Goal: Task Accomplishment & Management: Complete application form

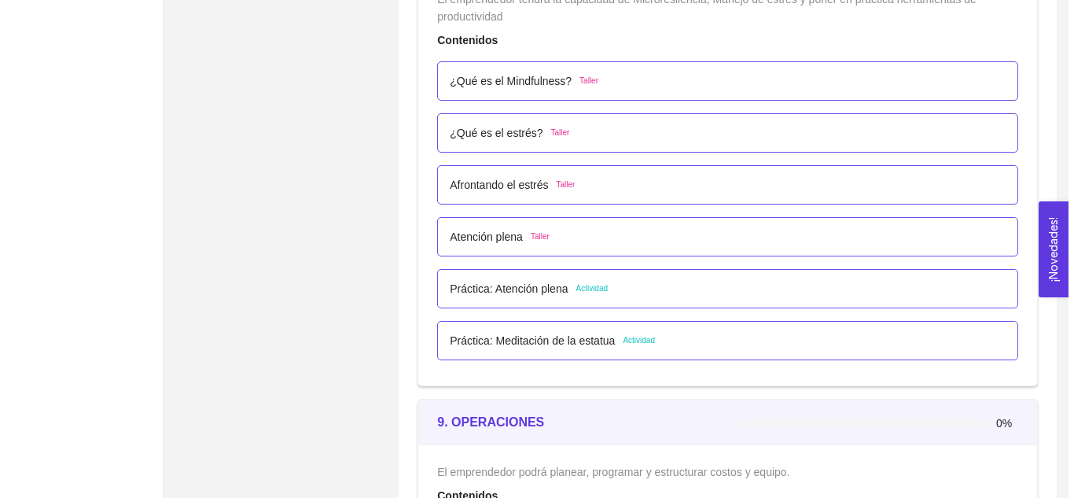
scroll to position [4899, 0]
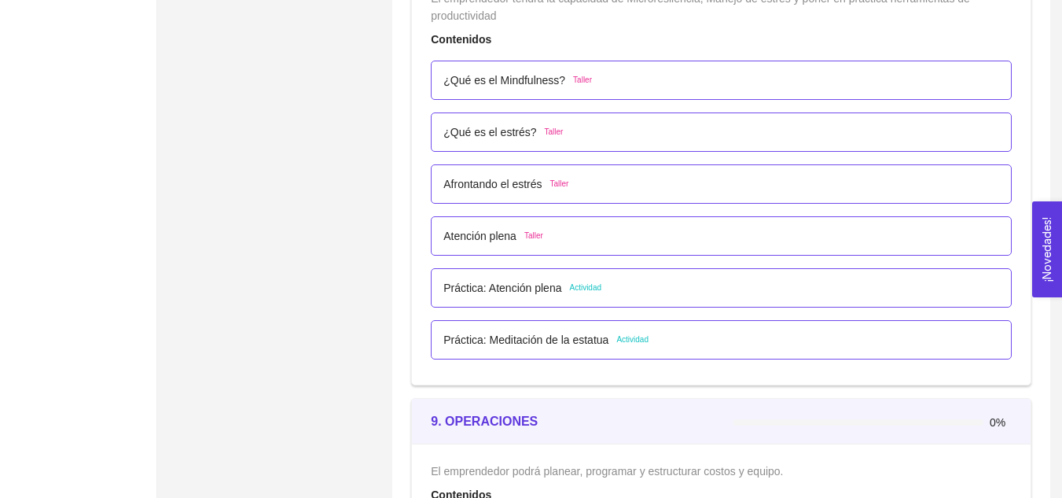
click at [566, 340] on p "Práctica: Meditación de la estatua" at bounding box center [525, 339] width 165 height 17
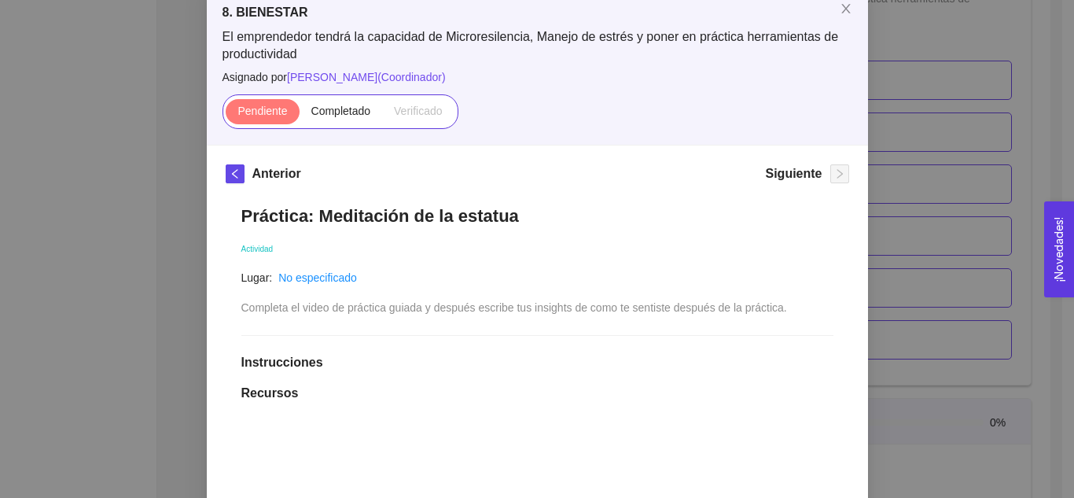
scroll to position [92, 0]
click at [316, 116] on span "Completado" at bounding box center [341, 110] width 60 height 13
click at [299, 114] on input "Completado" at bounding box center [299, 114] width 0 height 0
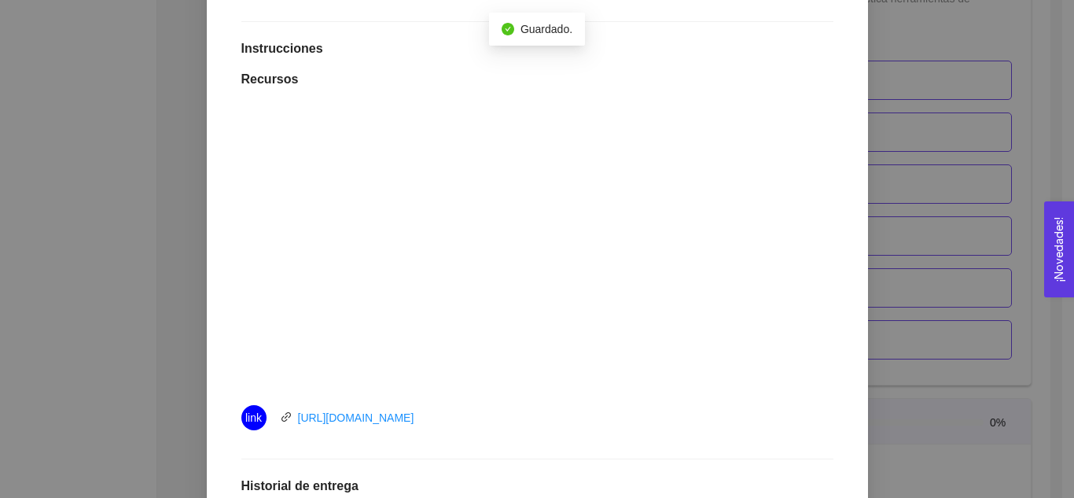
scroll to position [406, 0]
click at [414, 419] on link "[URL][DOMAIN_NAME]" at bounding box center [356, 416] width 116 height 13
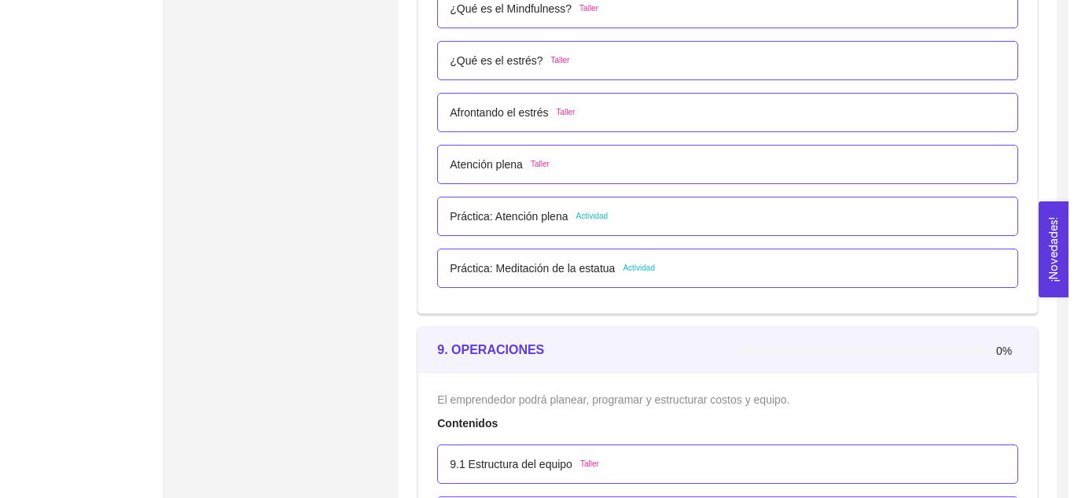
scroll to position [4970, 0]
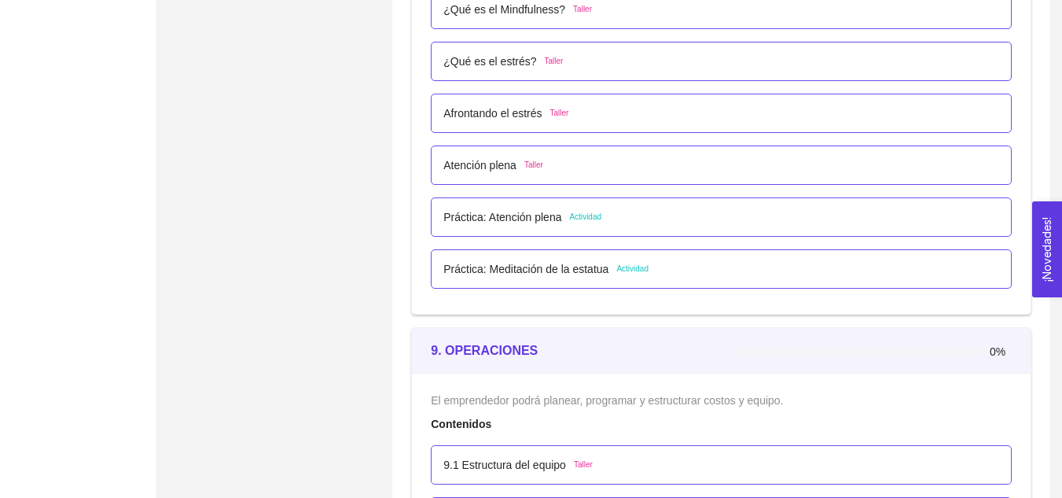
click at [551, 270] on p "Práctica: Meditación de la estatua" at bounding box center [525, 268] width 165 height 17
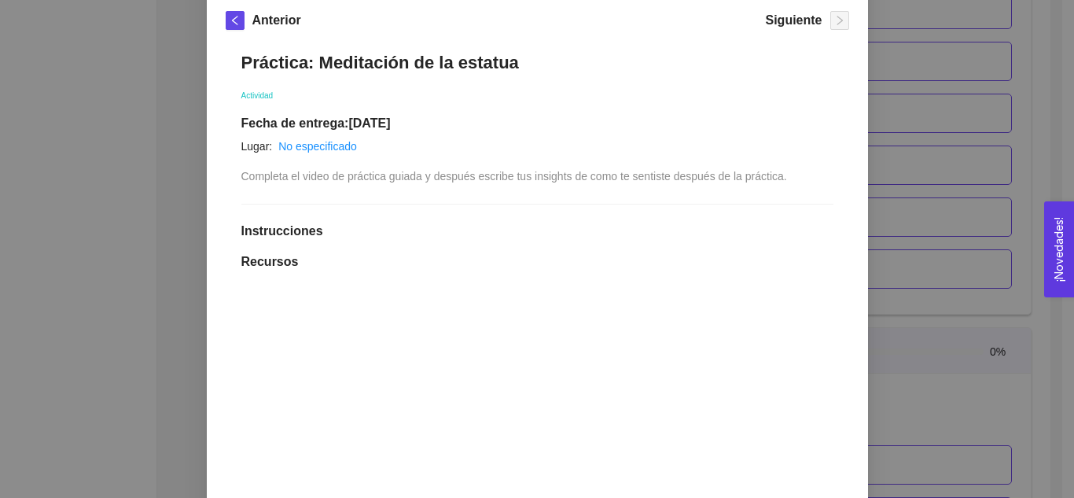
scroll to position [244, 0]
click at [263, 242] on div "Práctica: Meditación de la estatua Actividad Fecha de entrega: 25/septiembre/20…" at bounding box center [537, 443] width 623 height 812
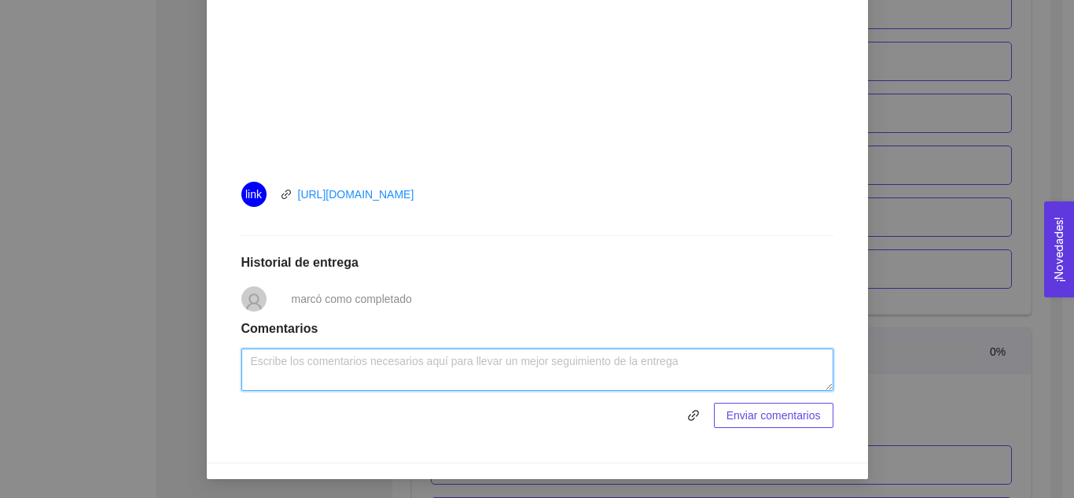
click at [559, 367] on textarea at bounding box center [537, 369] width 592 height 42
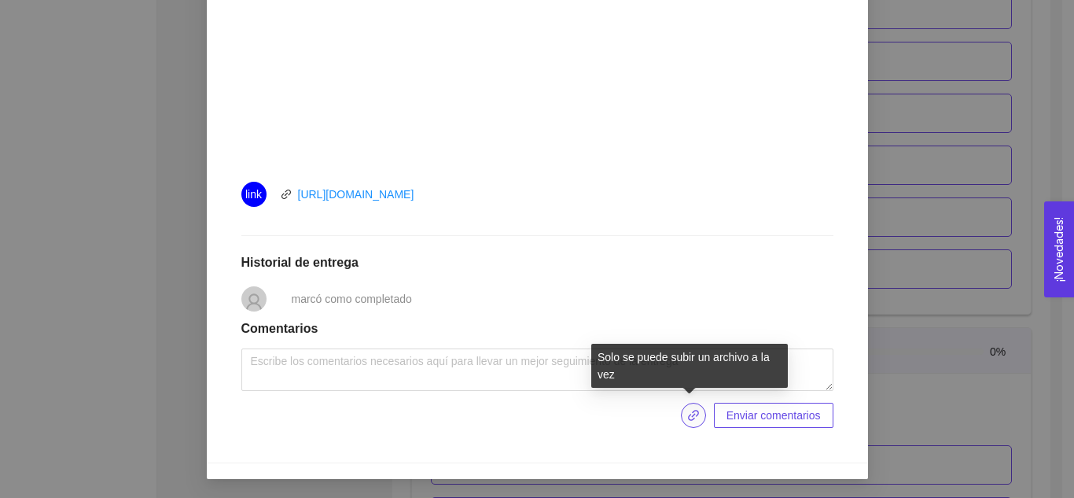
click at [689, 421] on icon "link" at bounding box center [693, 415] width 13 height 13
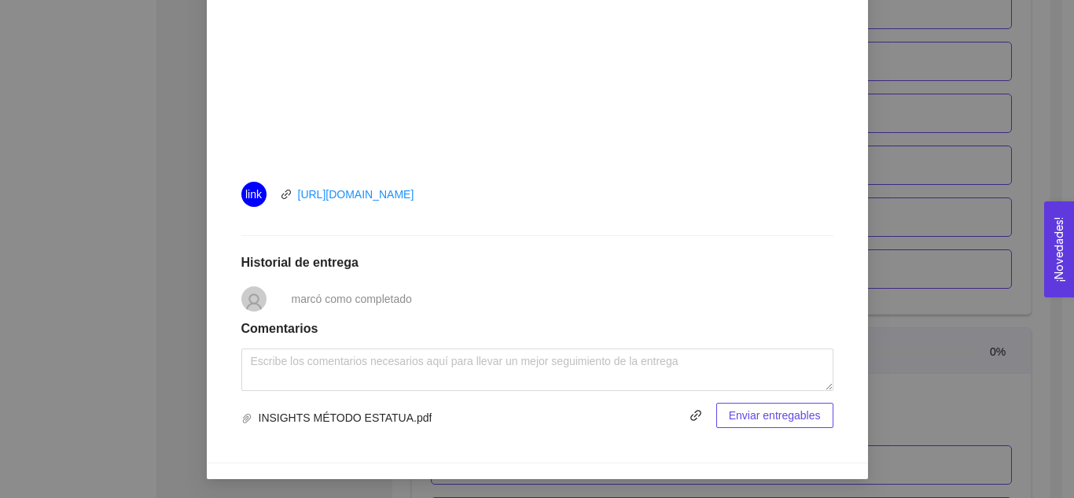
click at [757, 415] on span "Enviar entregables" at bounding box center [775, 414] width 92 height 17
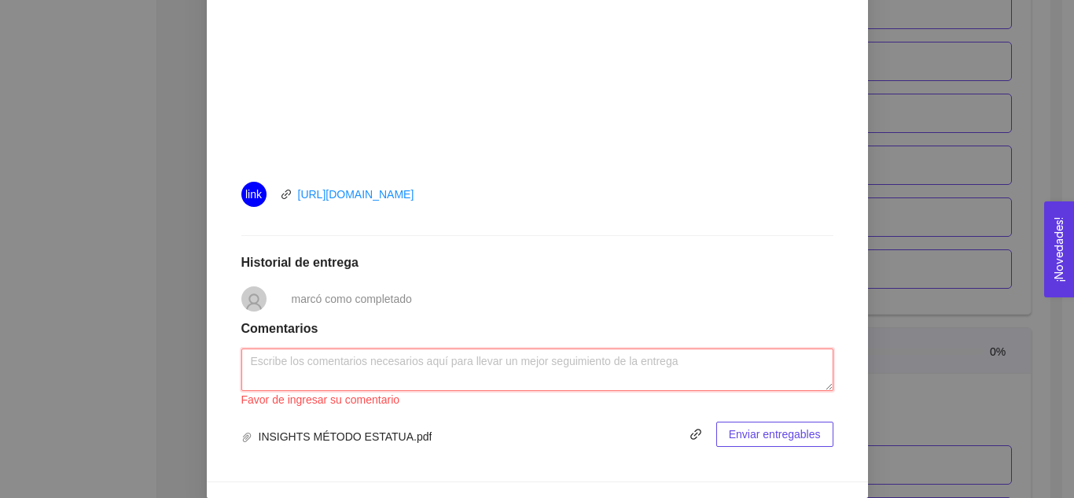
click at [600, 384] on textarea at bounding box center [537, 369] width 592 height 42
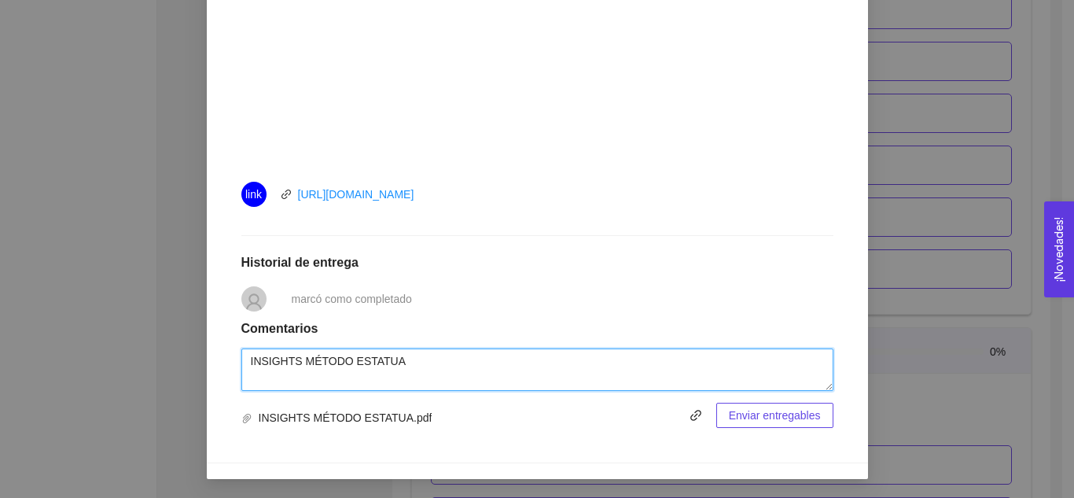
type textarea "INSIGHTS MÉTODO ESTATUA"
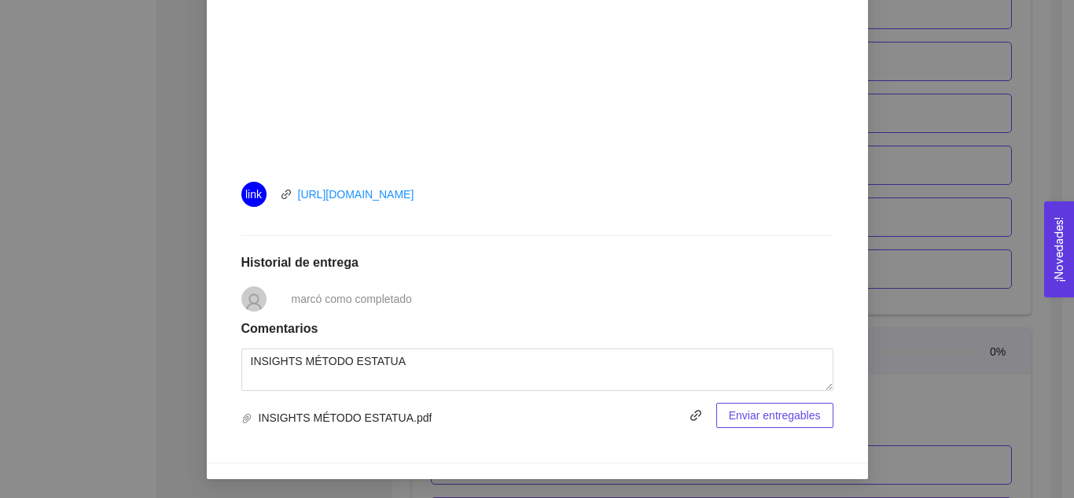
click at [740, 417] on span "Enviar entregables" at bounding box center [775, 414] width 92 height 17
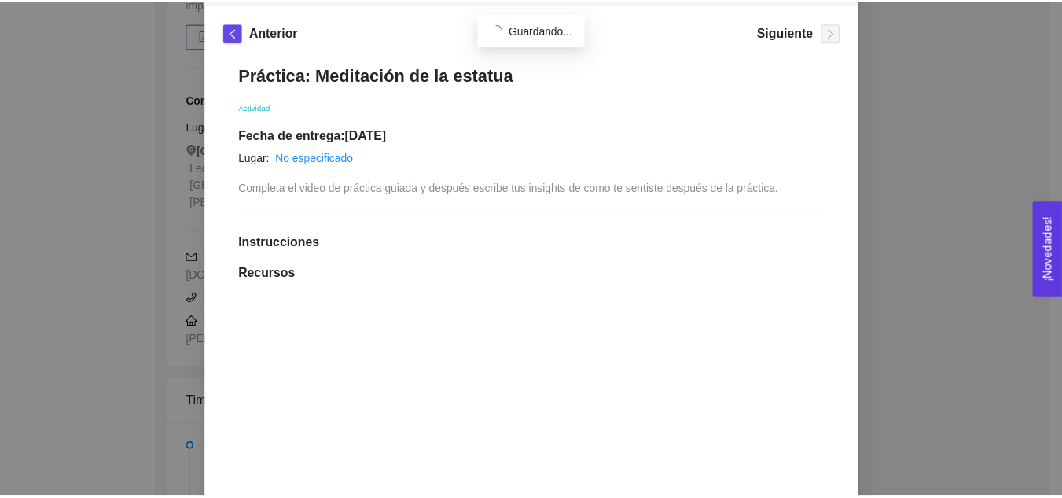
scroll to position [0, 0]
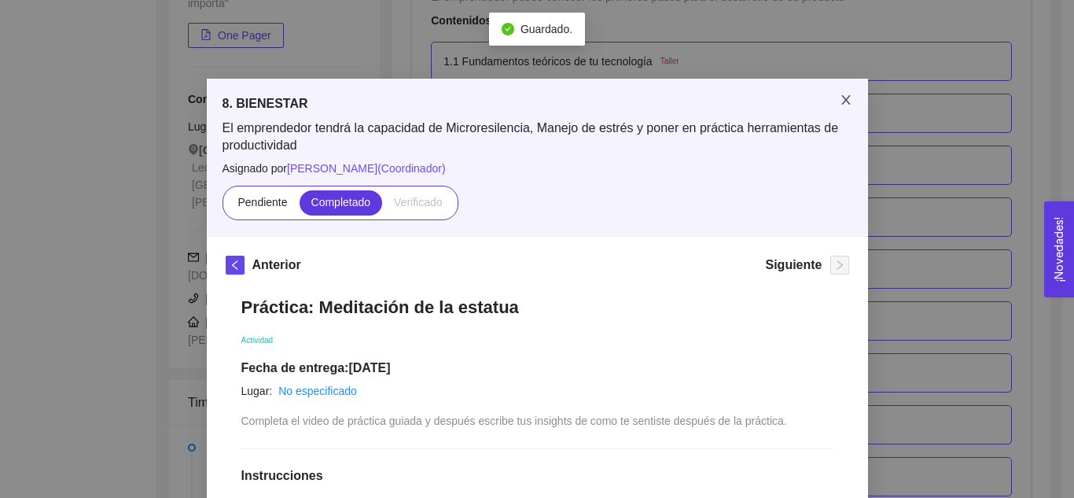
click at [840, 104] on icon "close" at bounding box center [846, 100] width 13 height 13
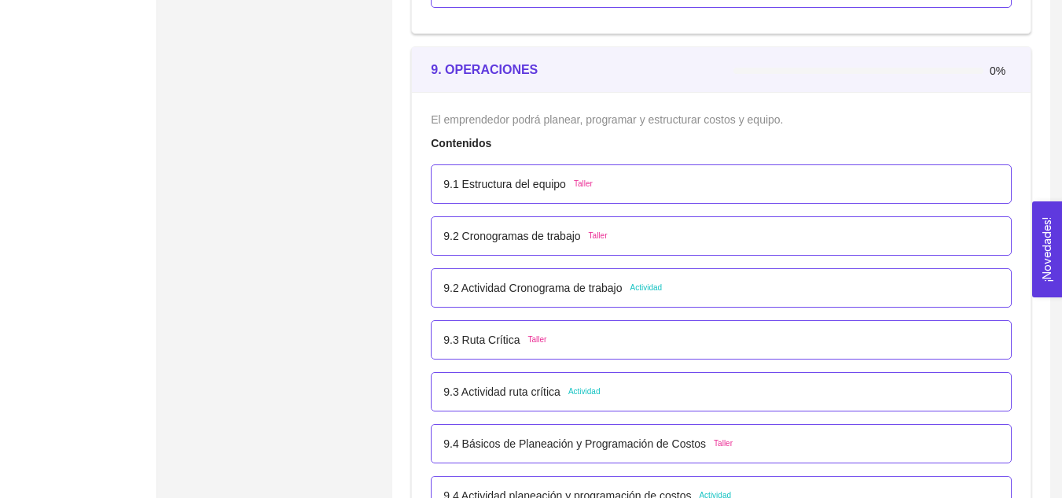
scroll to position [5157, 0]
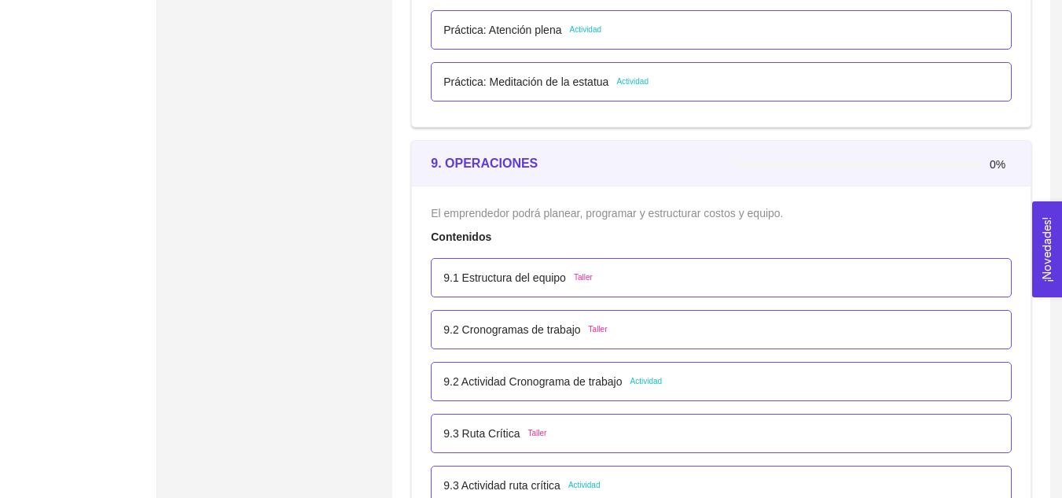
click at [579, 86] on p "Práctica: Meditación de la estatua" at bounding box center [525, 81] width 165 height 17
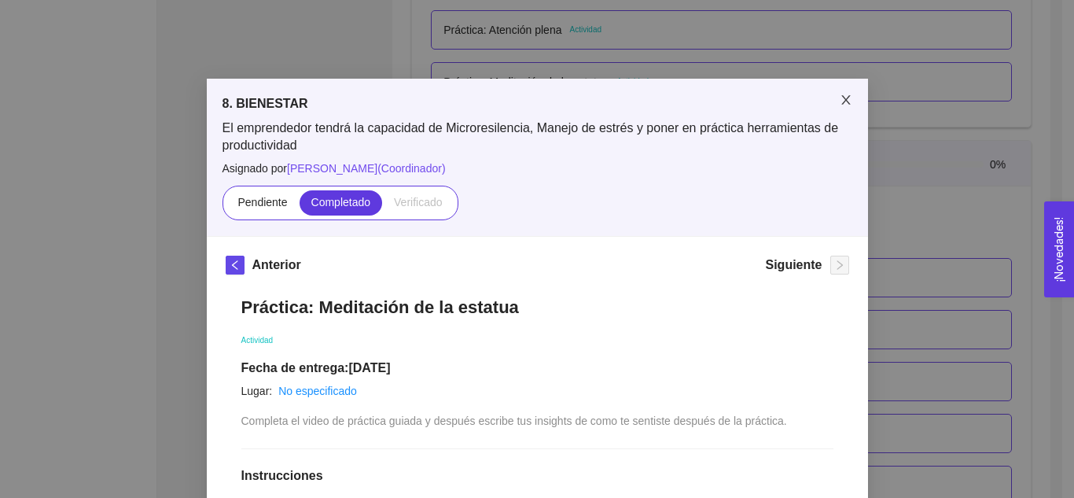
click at [840, 102] on icon "close" at bounding box center [846, 100] width 13 height 13
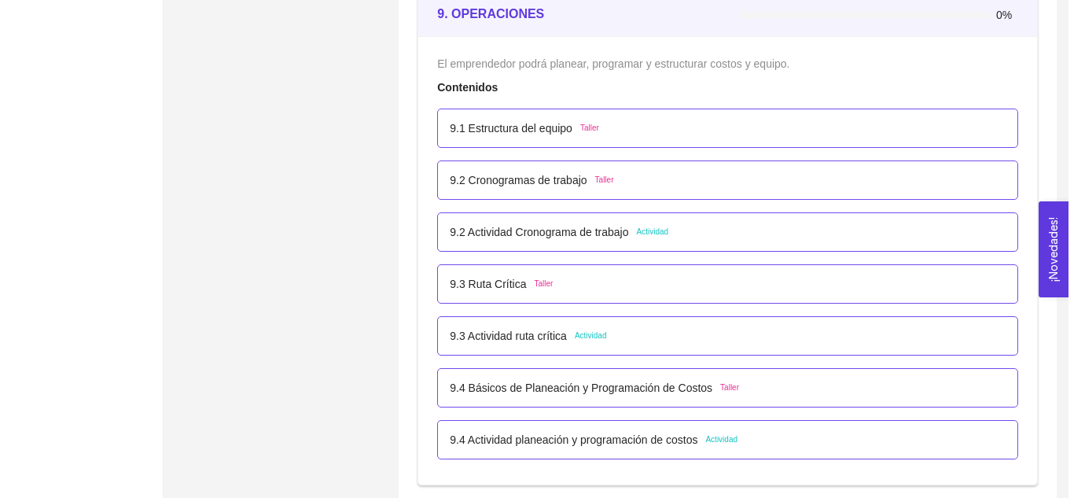
scroll to position [5308, 0]
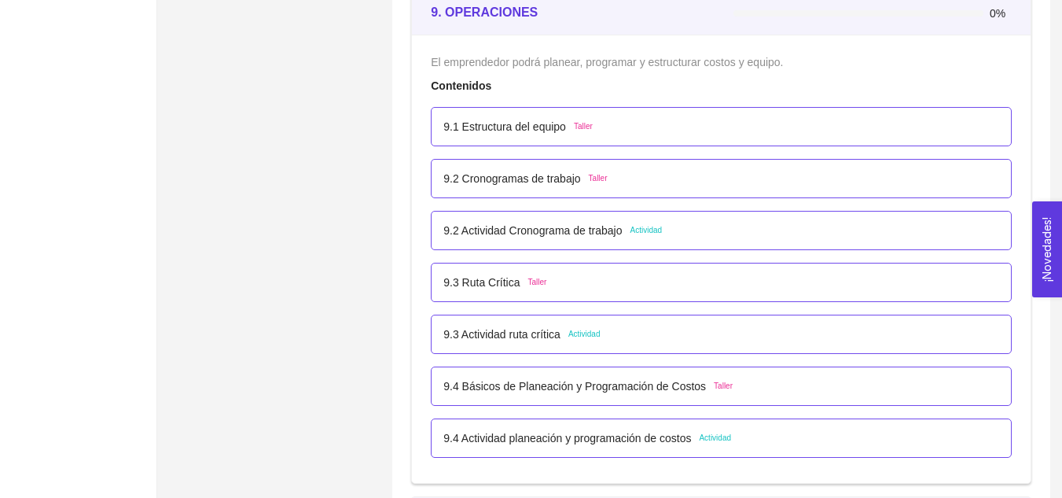
click at [531, 126] on p "9.1 Estructura del equipo" at bounding box center [504, 126] width 123 height 17
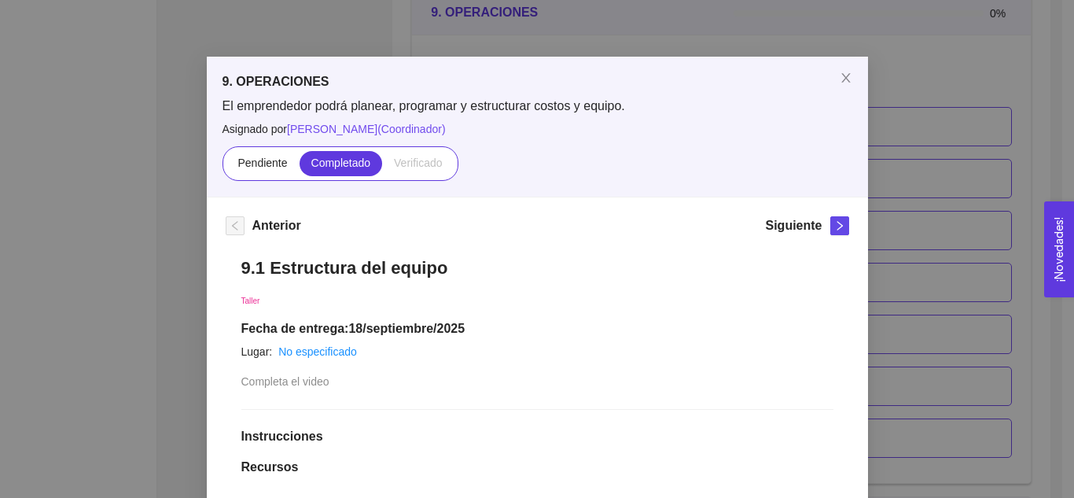
scroll to position [0, 0]
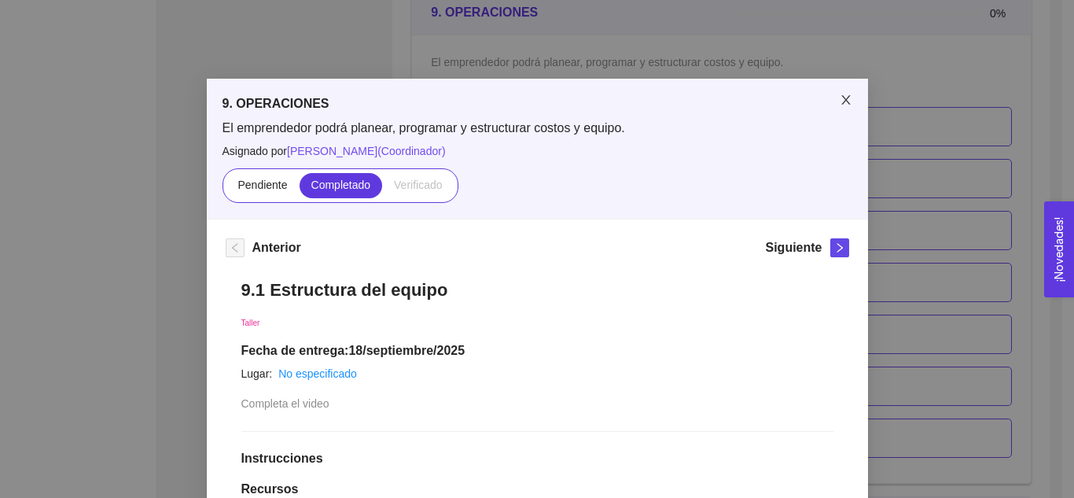
click at [845, 104] on icon "close" at bounding box center [846, 100] width 13 height 13
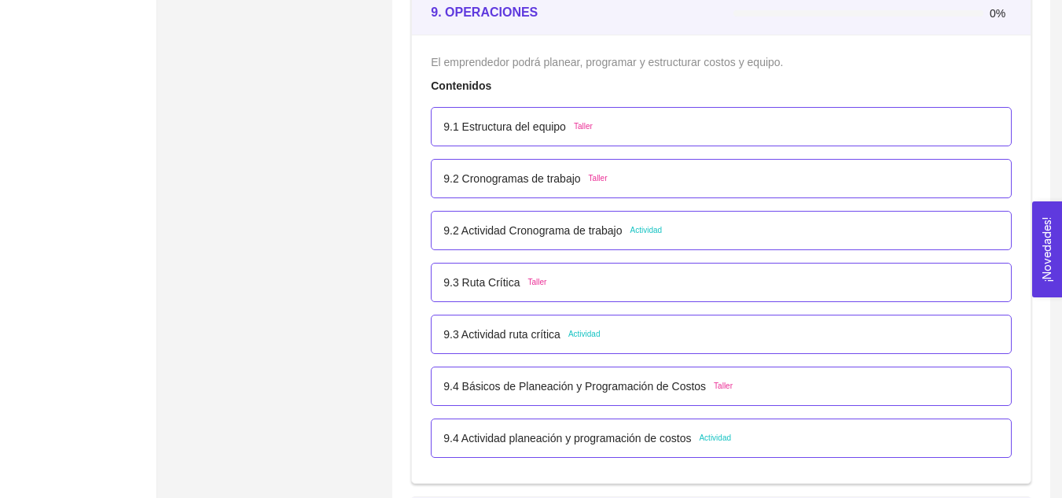
click at [545, 188] on div "9.2 Cronogramas de trabajo Taller" at bounding box center [721, 178] width 581 height 39
click at [542, 182] on p "9.2 Cronogramas de trabajo" at bounding box center [511, 178] width 137 height 17
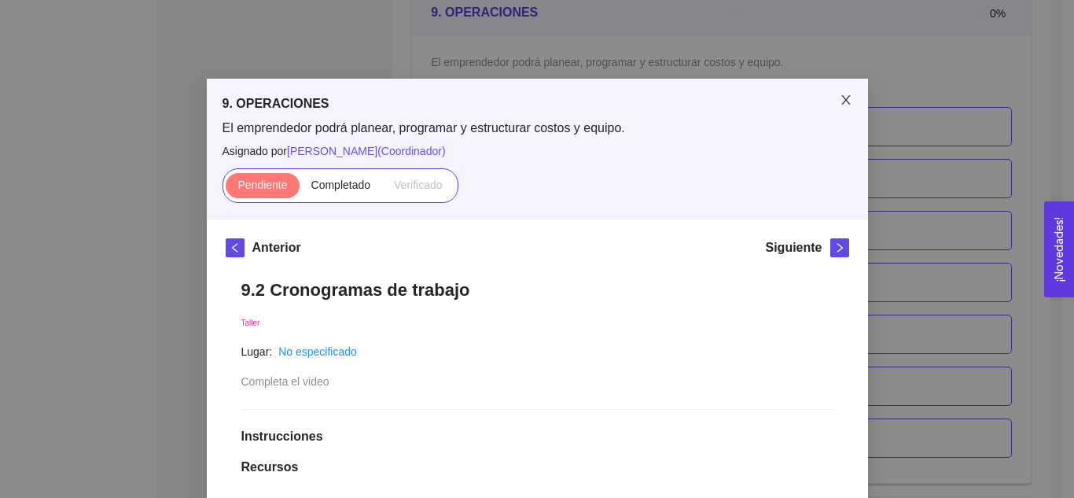
click at [841, 101] on icon "close" at bounding box center [845, 99] width 9 height 9
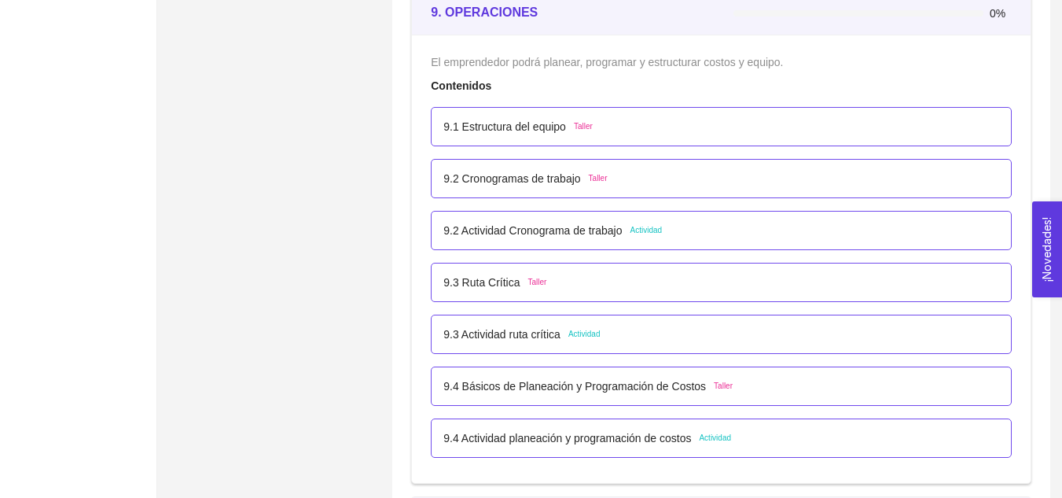
click at [512, 182] on p "9.2 Cronogramas de trabajo" at bounding box center [511, 178] width 137 height 17
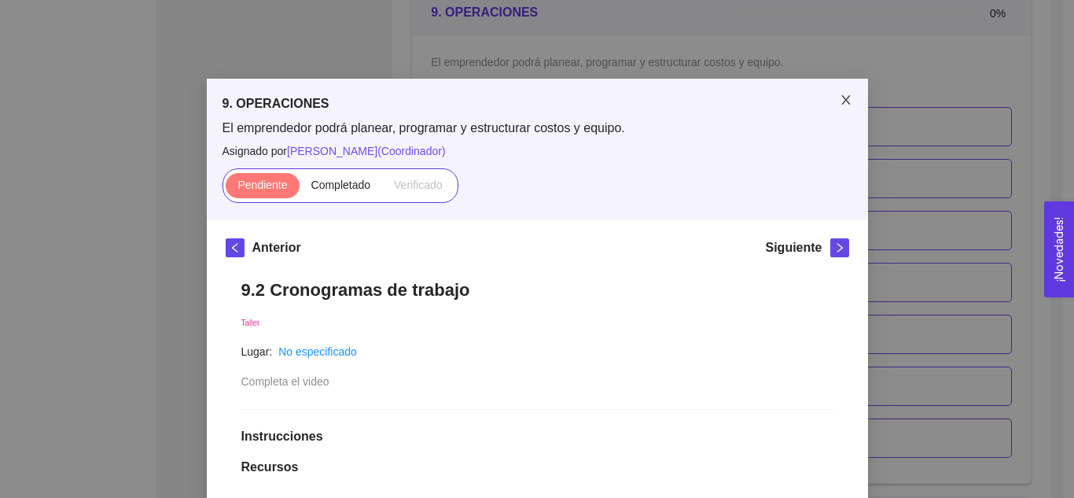
click at [845, 100] on icon "close" at bounding box center [846, 100] width 13 height 13
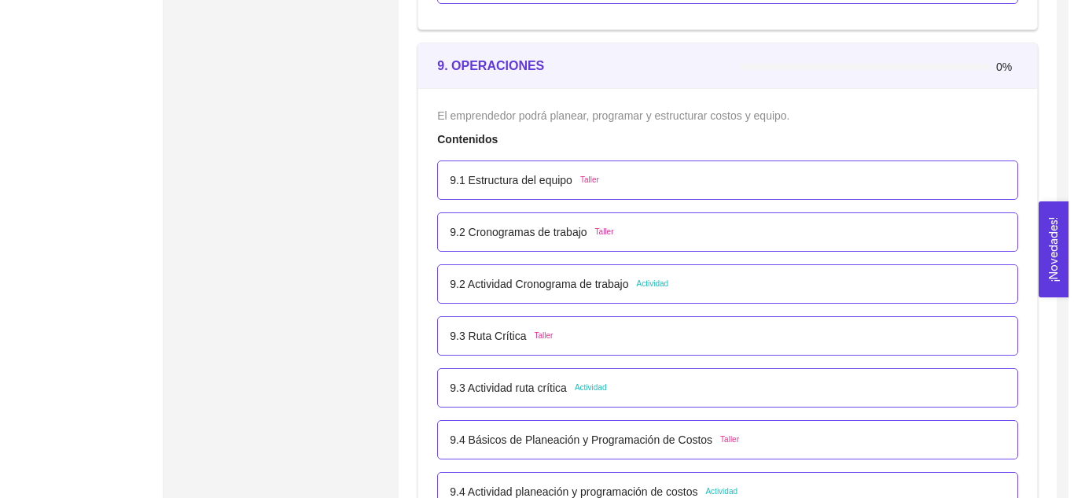
scroll to position [5238, 0]
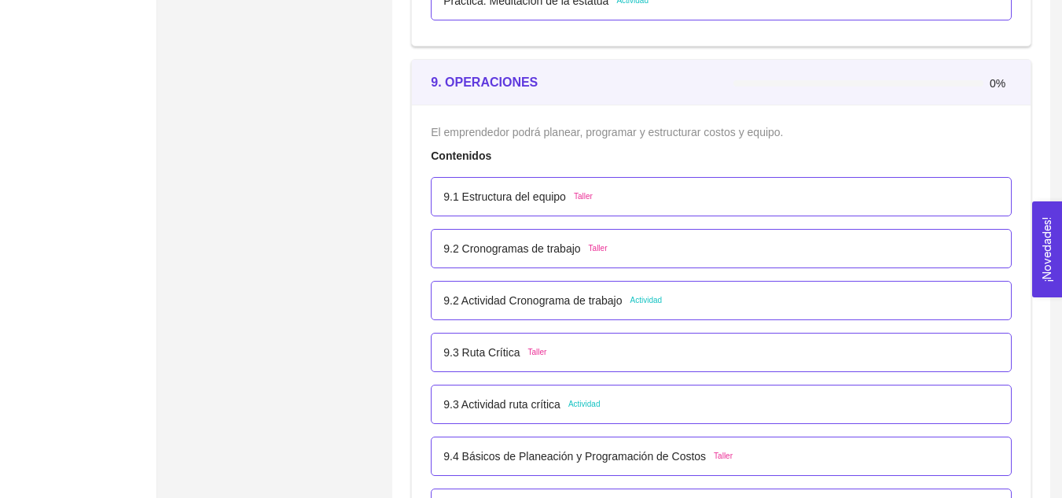
click at [516, 298] on p "9.2 Actividad Cronograma de trabajo" at bounding box center [532, 300] width 178 height 17
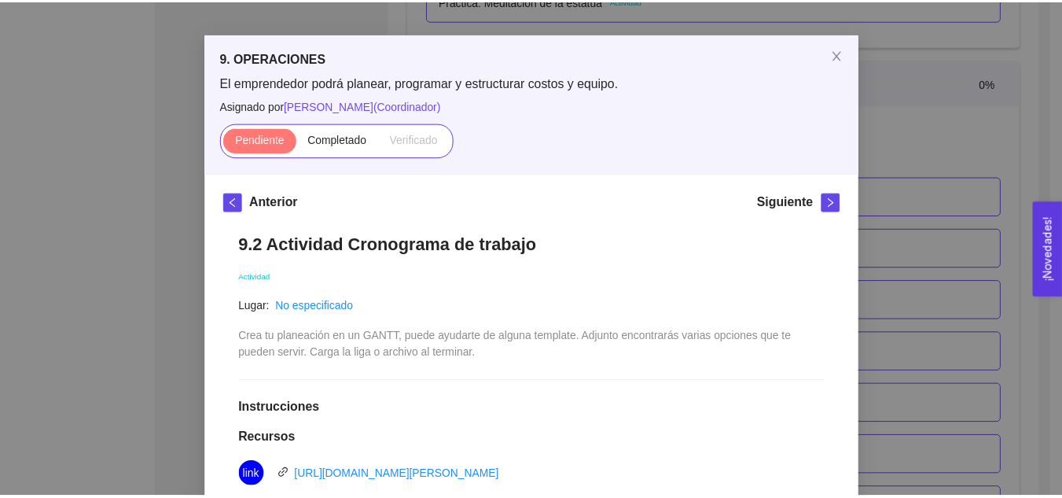
scroll to position [35, 0]
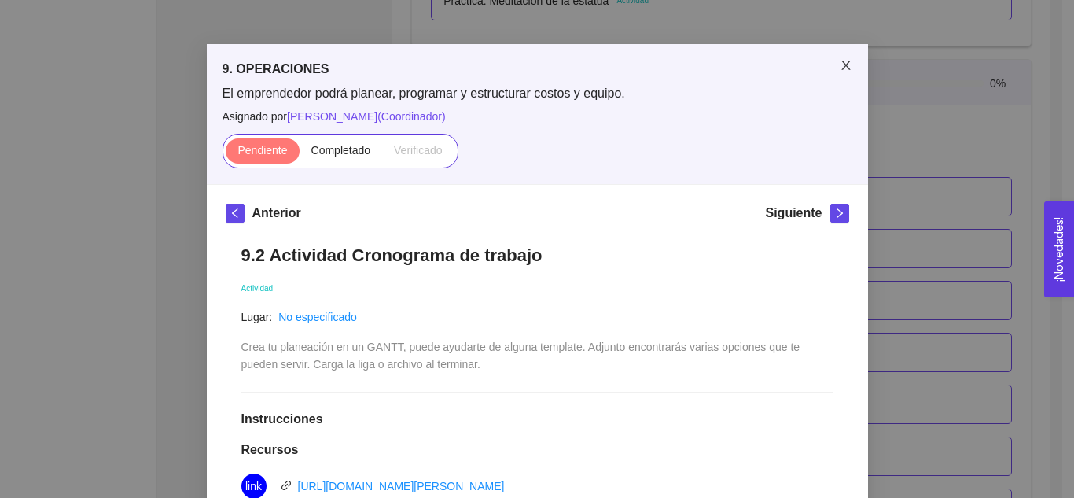
click at [847, 68] on span "Close" at bounding box center [846, 66] width 44 height 44
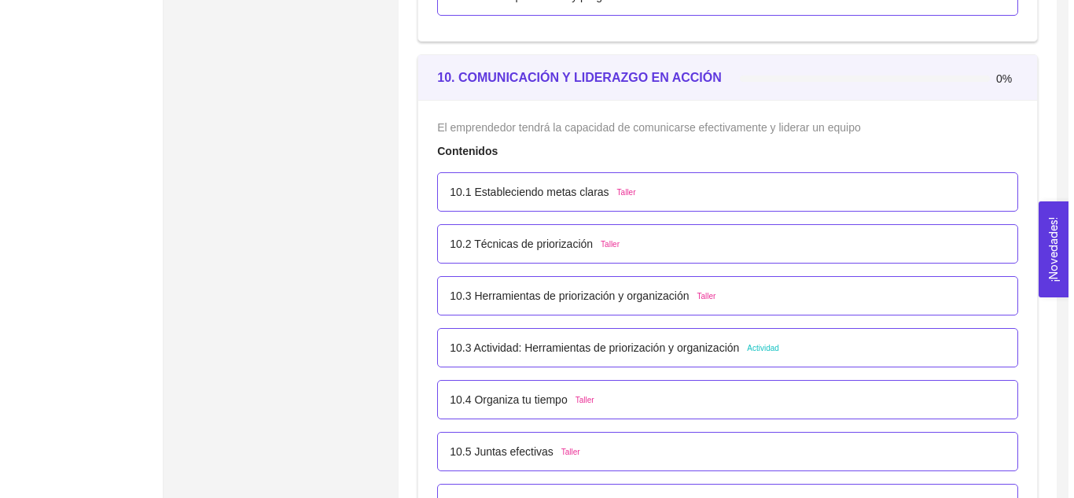
scroll to position [5750, 0]
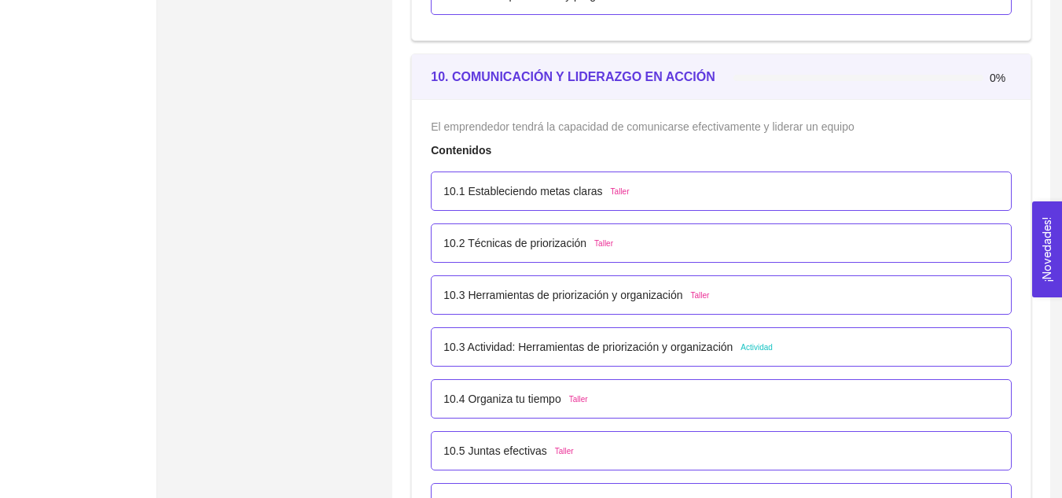
click at [550, 196] on p "10.1 Estableciendo metas claras" at bounding box center [522, 190] width 159 height 17
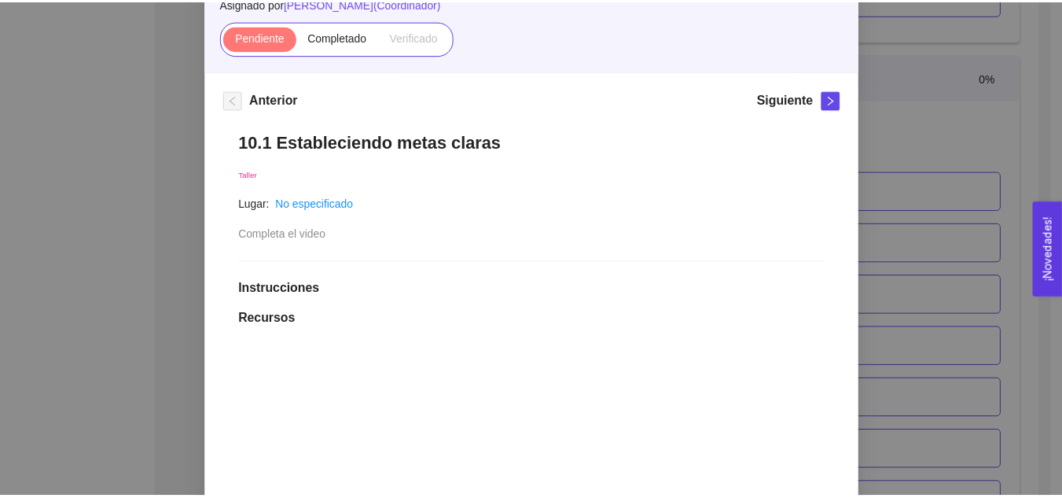
scroll to position [0, 0]
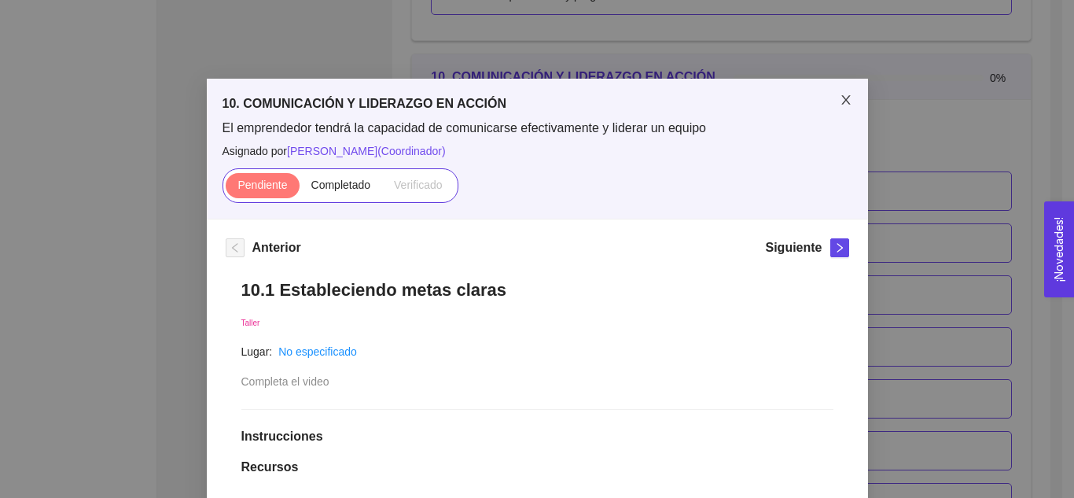
click at [853, 100] on span "Close" at bounding box center [846, 101] width 44 height 44
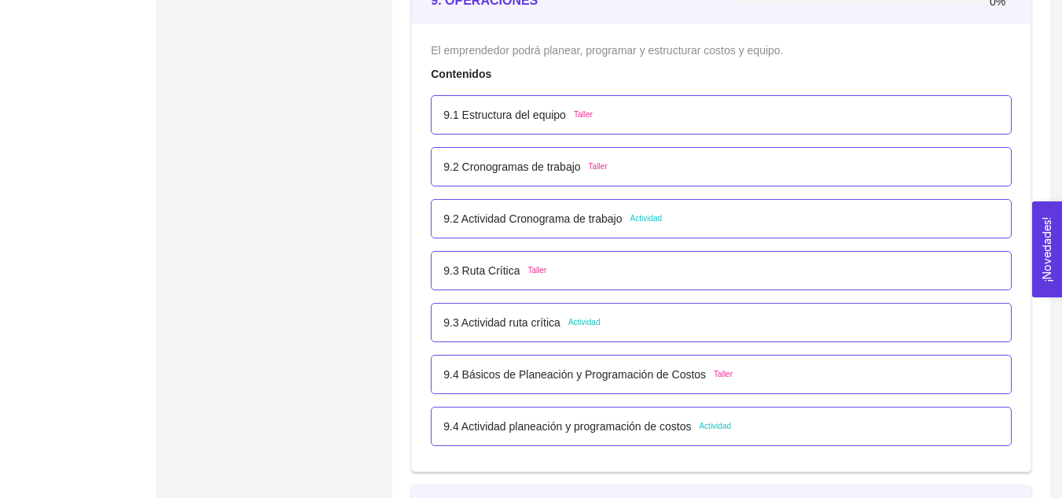
scroll to position [5231, 0]
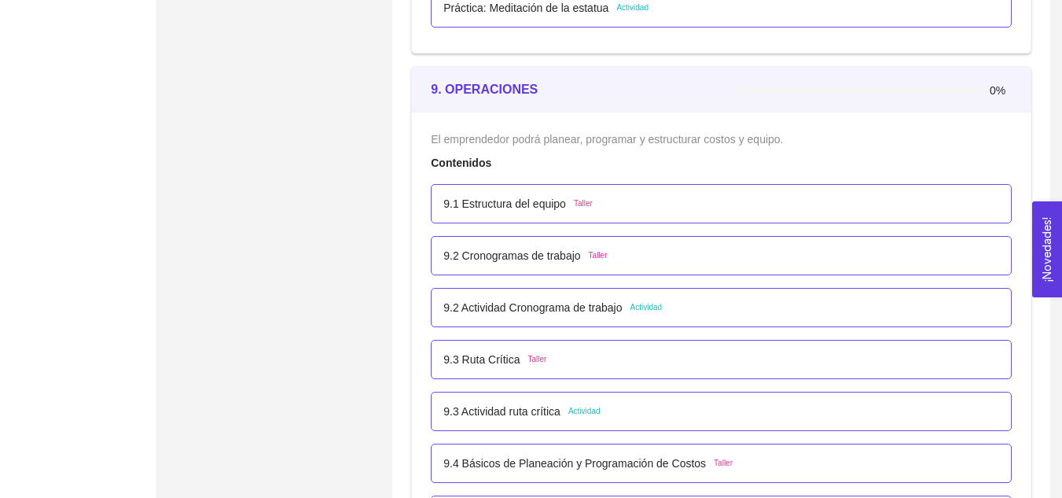
click at [527, 207] on p "9.1 Estructura del equipo" at bounding box center [504, 203] width 123 height 17
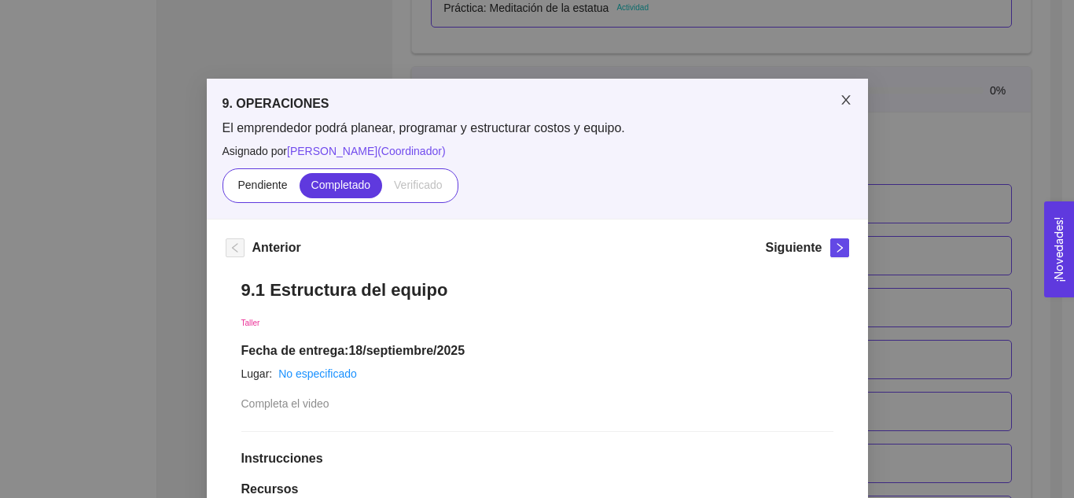
click at [846, 108] on span "Close" at bounding box center [846, 101] width 44 height 44
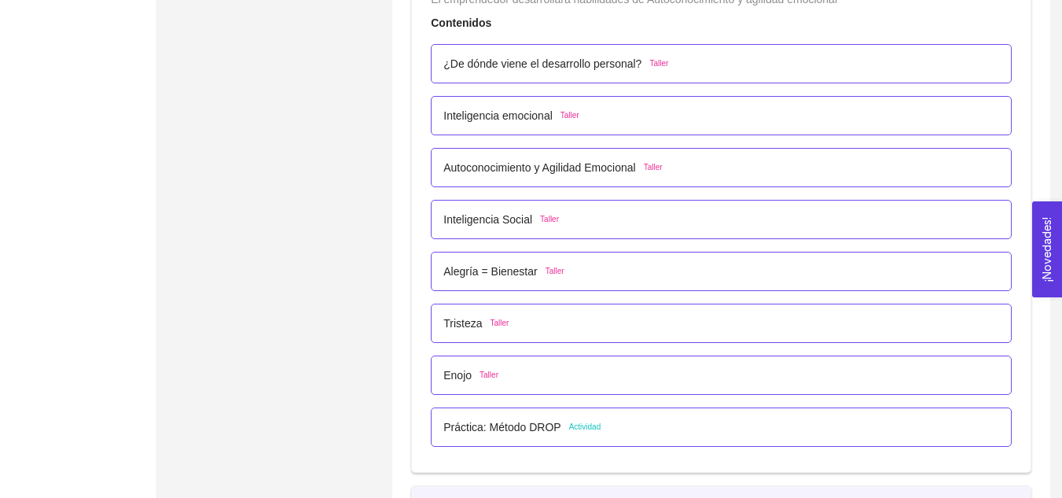
scroll to position [4338, 0]
